Goal: Find specific page/section: Find specific page/section

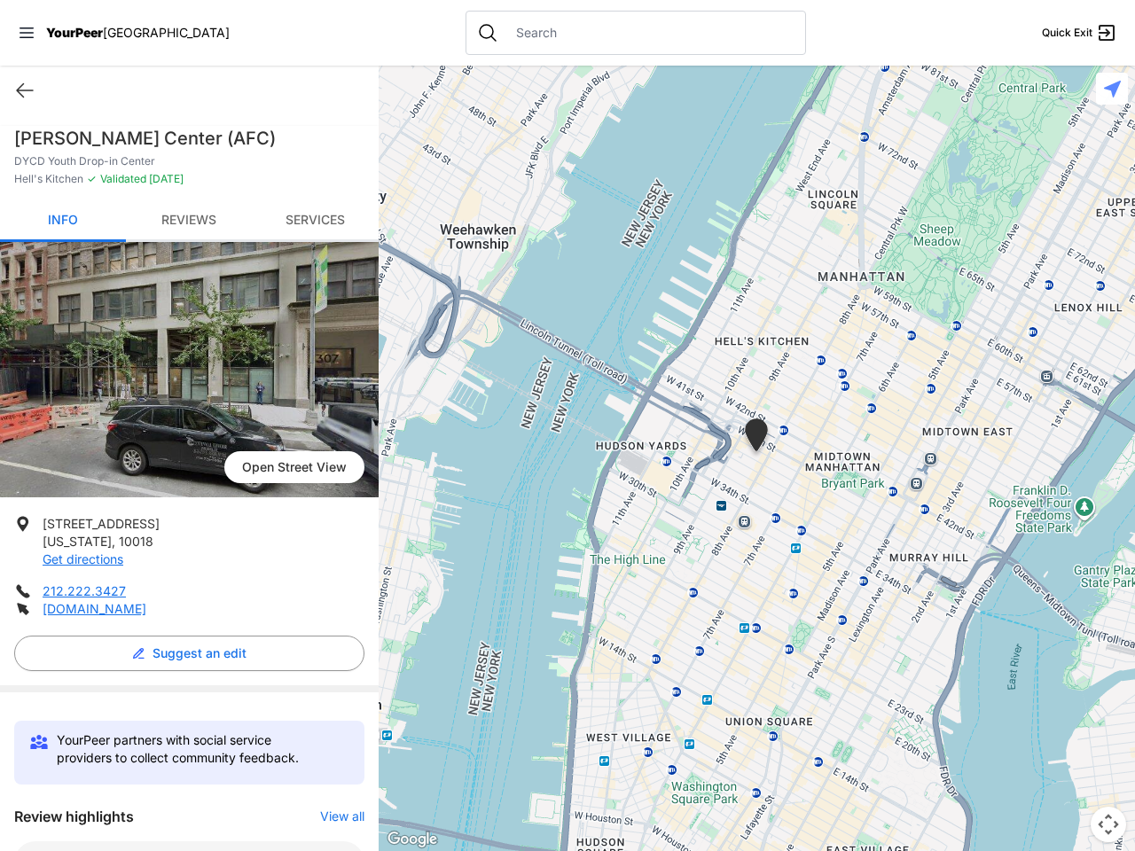
click at [27, 33] on icon at bounding box center [27, 32] width 14 height 11
click at [0, 0] on div "Home Explore services About Statement Donate Contact Us Privacy Terms" at bounding box center [0, 0] width 0 height 0
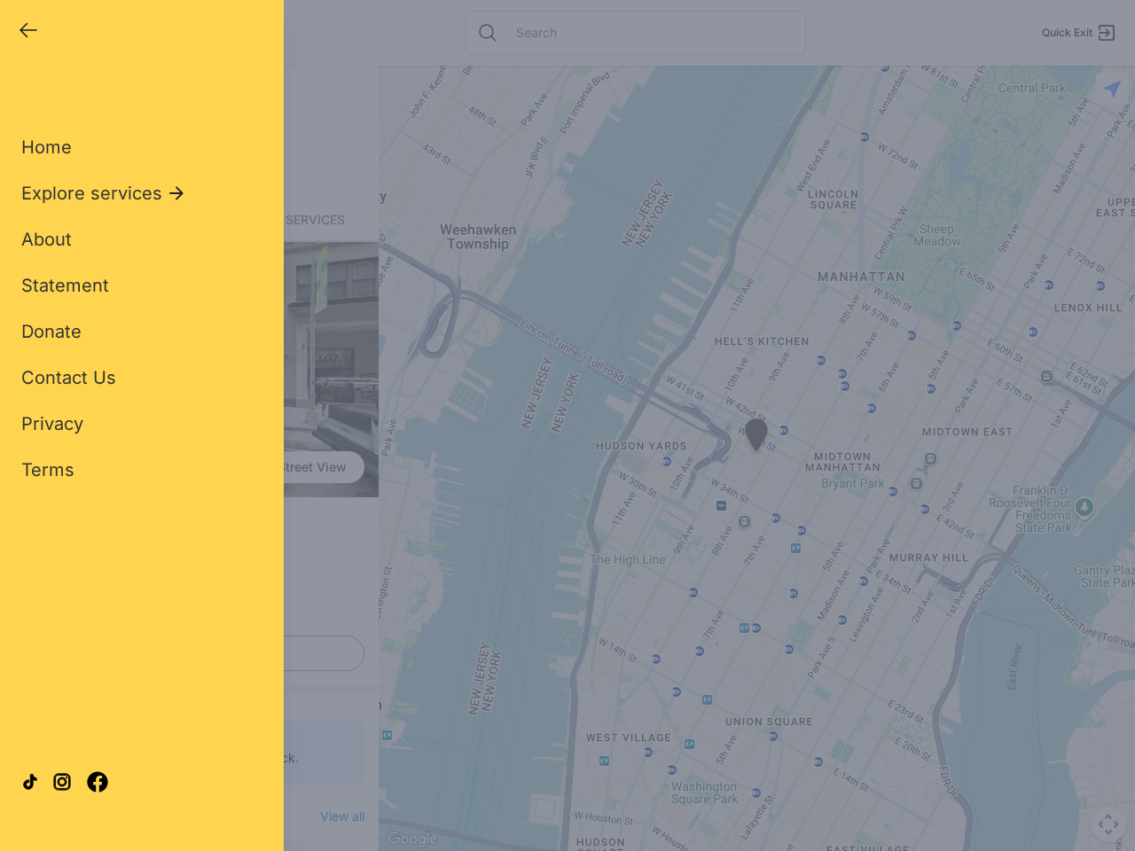
click at [184, 653] on div "Single Adult Families Soup Kitchen Food Pantry Toiletries Restrooms Showers Lau…" at bounding box center [141, 406] width 241 height 656
click at [333, 816] on div "Close panel YourPeer [GEOGRAPHIC_DATA] Quick Exit Single Adult Families Soup Ki…" at bounding box center [567, 425] width 1135 height 851
click at [756, 458] on div "Close panel YourPeer [GEOGRAPHIC_DATA] Quick Exit Single Adult Families Soup Ki…" at bounding box center [567, 425] width 1135 height 851
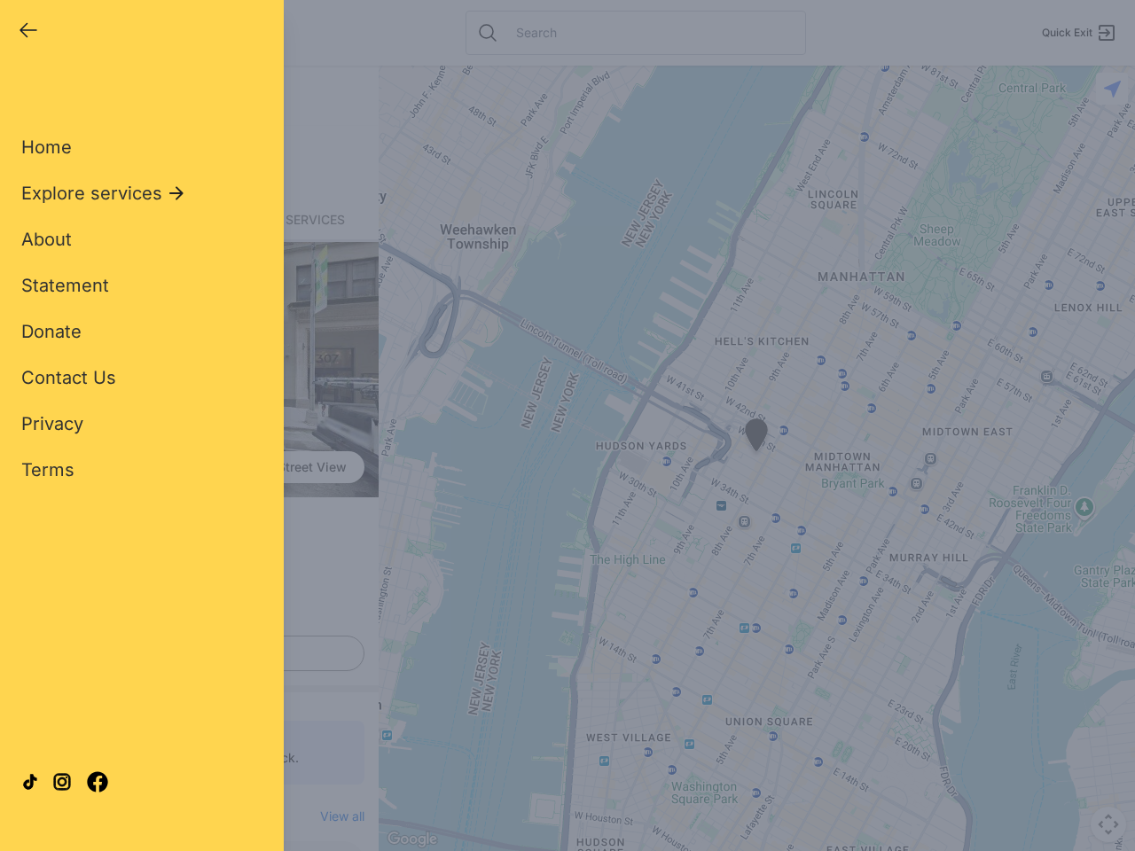
click at [756, 438] on div "Close panel YourPeer [GEOGRAPHIC_DATA] Quick Exit Single Adult Families Soup Ki…" at bounding box center [567, 425] width 1135 height 851
click at [1108, 824] on div "Close panel YourPeer [GEOGRAPHIC_DATA] Quick Exit Single Adult Families Soup Ki…" at bounding box center [567, 425] width 1135 height 851
click at [1112, 89] on div "Close panel YourPeer [GEOGRAPHIC_DATA] Quick Exit Single Adult Families Soup Ki…" at bounding box center [567, 425] width 1135 height 851
